Goal: Task Accomplishment & Management: Manage account settings

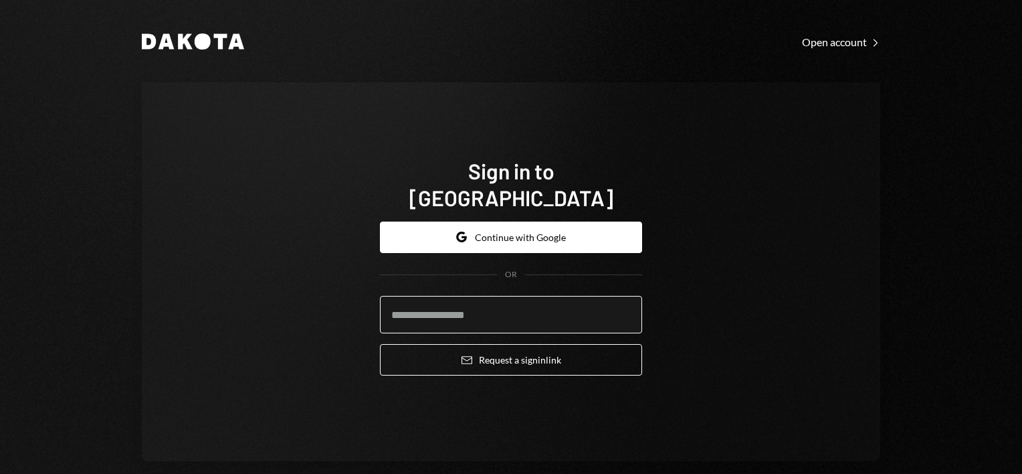
click at [514, 300] on input "email" at bounding box center [511, 314] width 262 height 37
drag, startPoint x: 707, startPoint y: 308, endPoint x: 671, endPoint y: 305, distance: 36.2
click at [708, 308] on div "Sign in to [GEOGRAPHIC_DATA] Google Continue with Google OR Email Request a sig…" at bounding box center [511, 271] width 739 height 379
click at [619, 306] on keeper-lock "Open Keeper Popup" at bounding box center [624, 314] width 16 height 16
type input "**********"
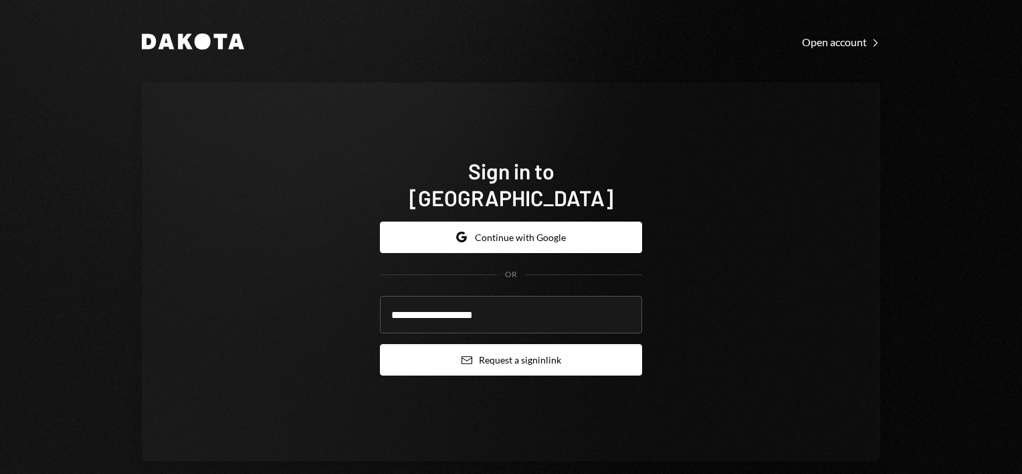
click at [511, 345] on button "Email Request a sign in link" at bounding box center [511, 359] width 262 height 31
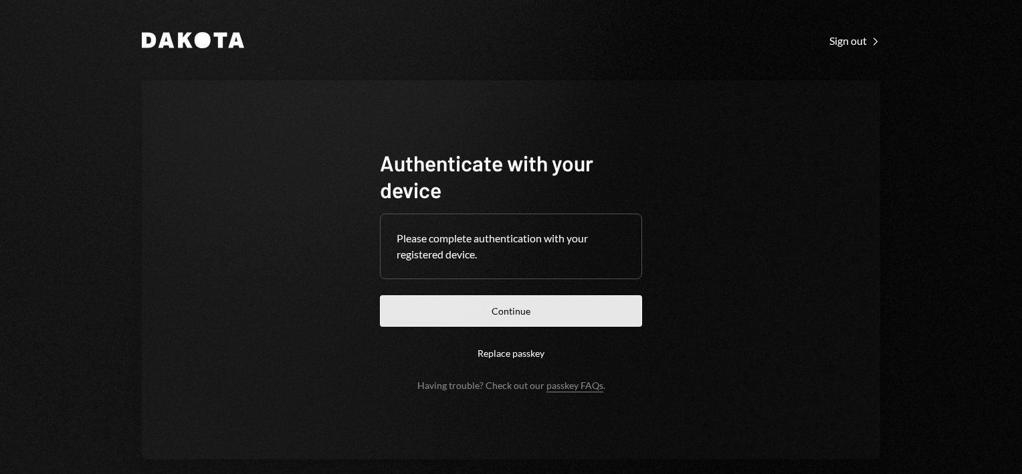
click at [530, 300] on button "Continue" at bounding box center [511, 310] width 262 height 31
